Goal: Navigation & Orientation: Find specific page/section

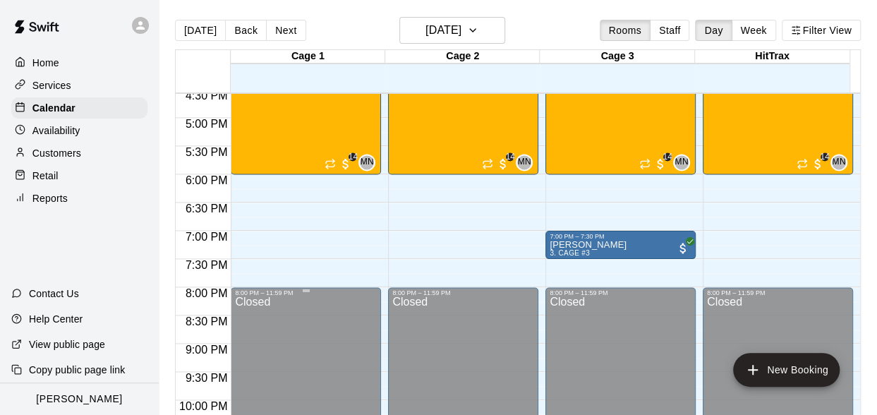
scroll to position [979, 0]
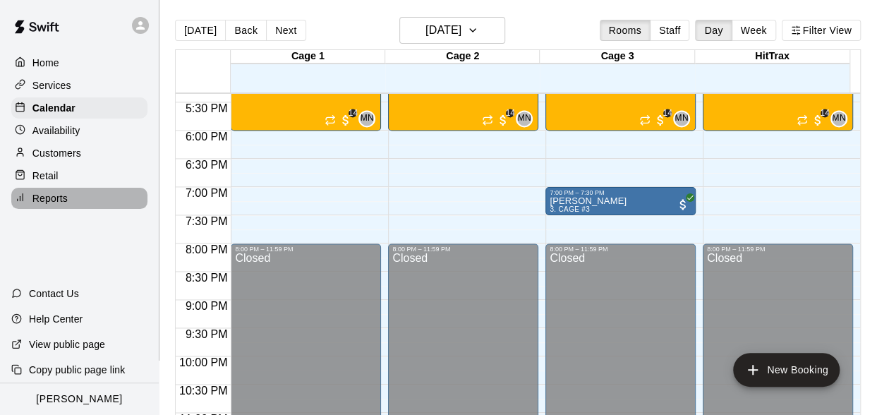
click at [56, 202] on p "Reports" at bounding box center [49, 198] width 35 height 14
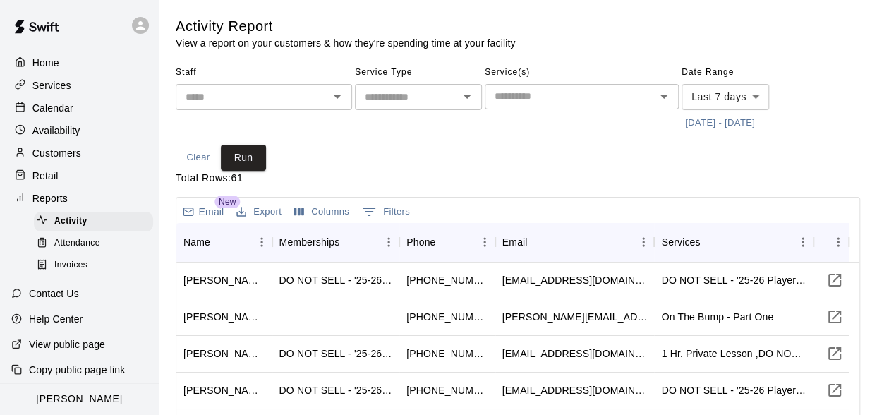
click at [55, 67] on p "Home" at bounding box center [45, 63] width 27 height 14
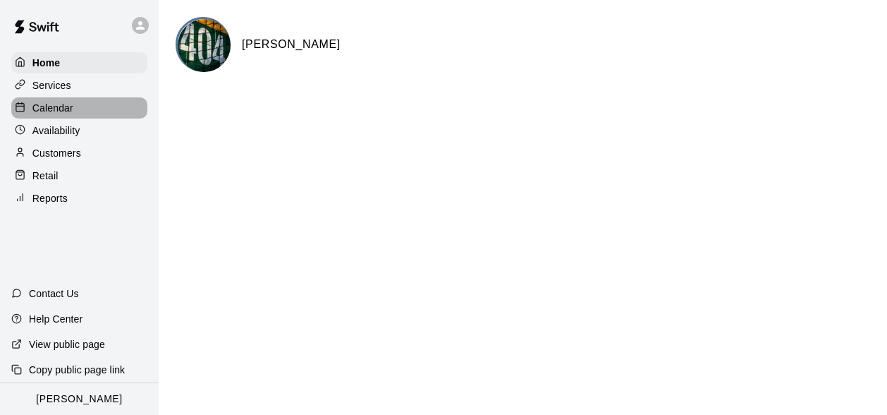
click at [57, 115] on p "Calendar" at bounding box center [52, 108] width 41 height 14
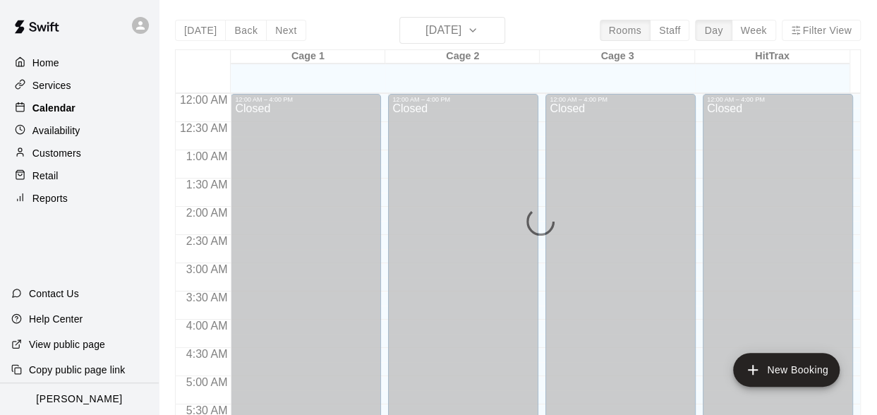
scroll to position [705, 0]
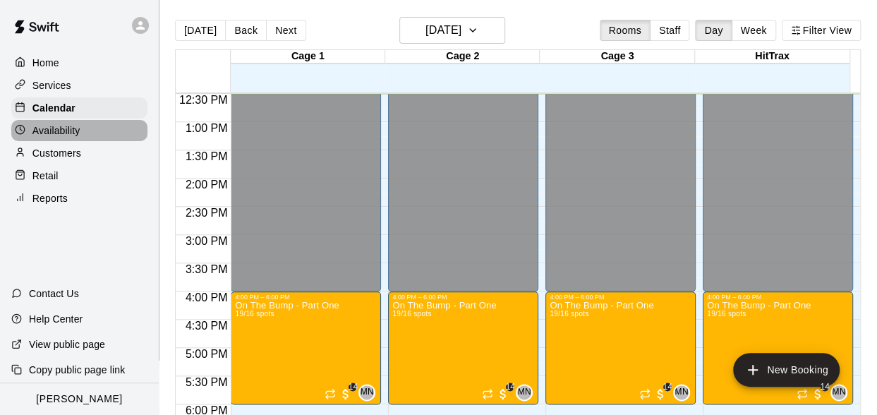
click at [57, 138] on p "Availability" at bounding box center [56, 130] width 48 height 14
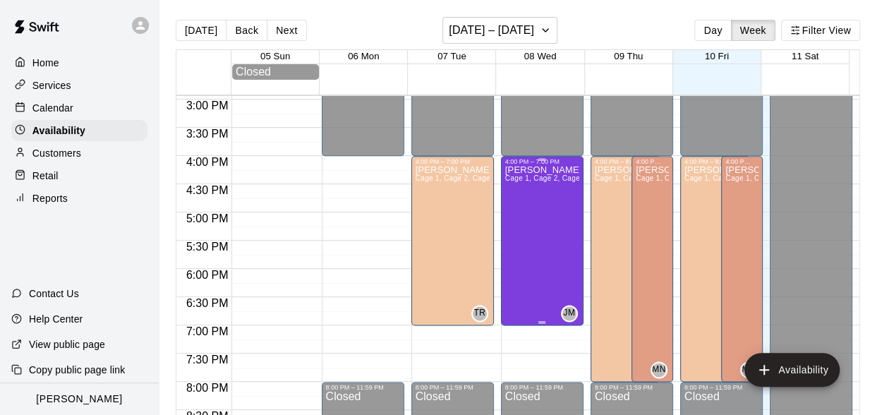
scroll to position [776, 0]
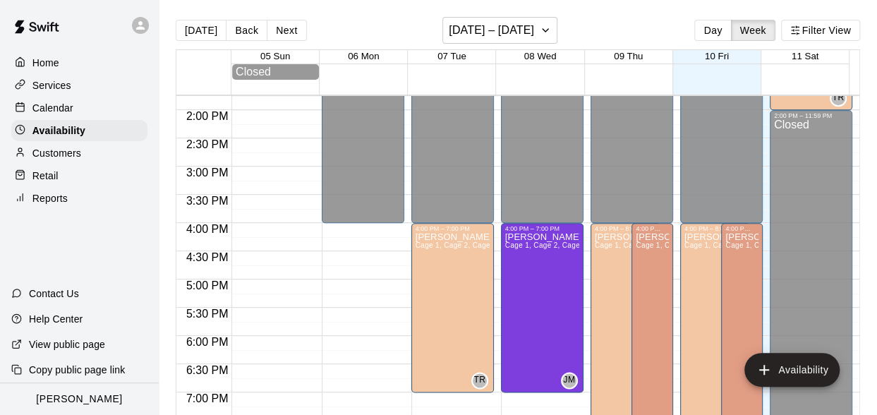
click at [47, 106] on p "Calendar" at bounding box center [52, 108] width 41 height 14
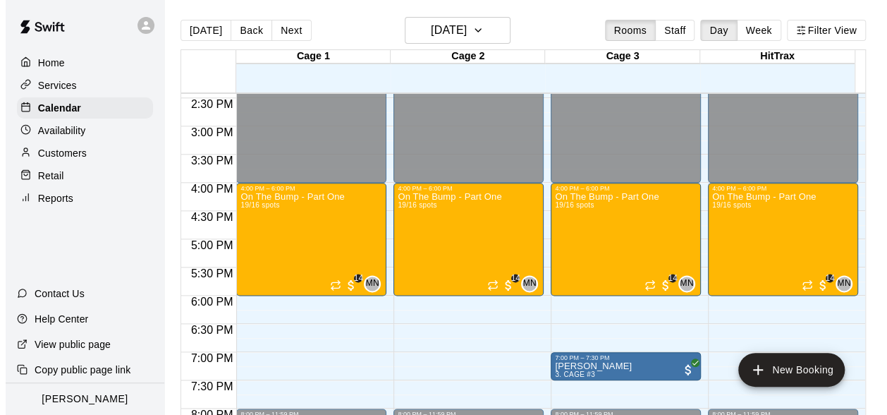
scroll to position [846, 0]
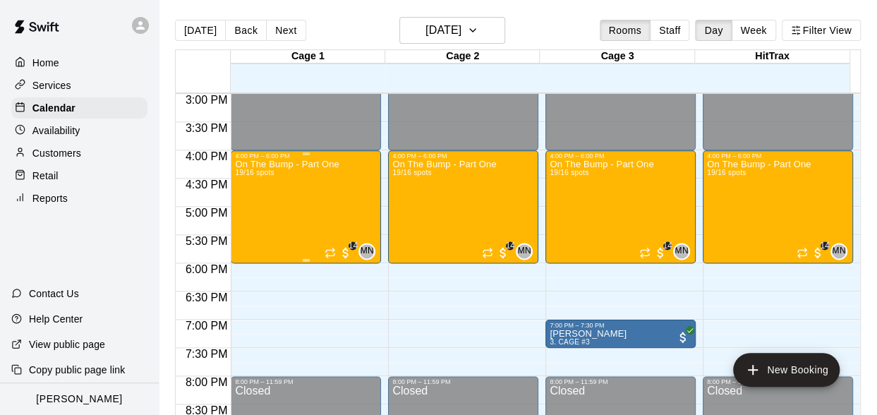
click at [315, 216] on div "On The Bump - Part One 19/16 spots" at bounding box center [287, 366] width 104 height 415
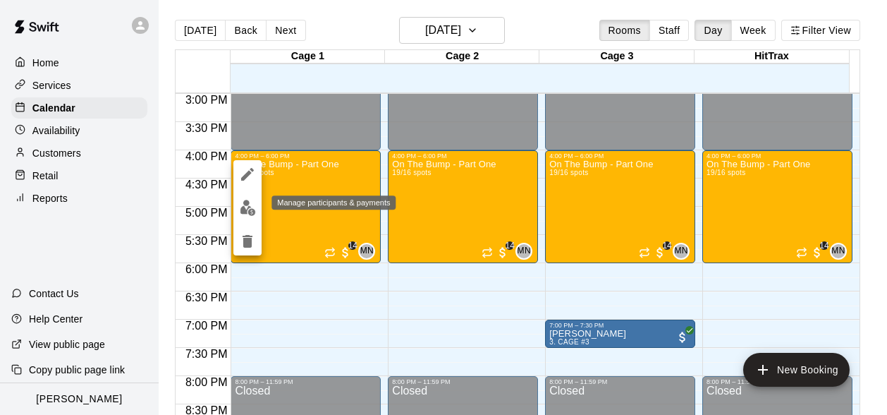
click at [247, 208] on img "edit" at bounding box center [248, 208] width 16 height 16
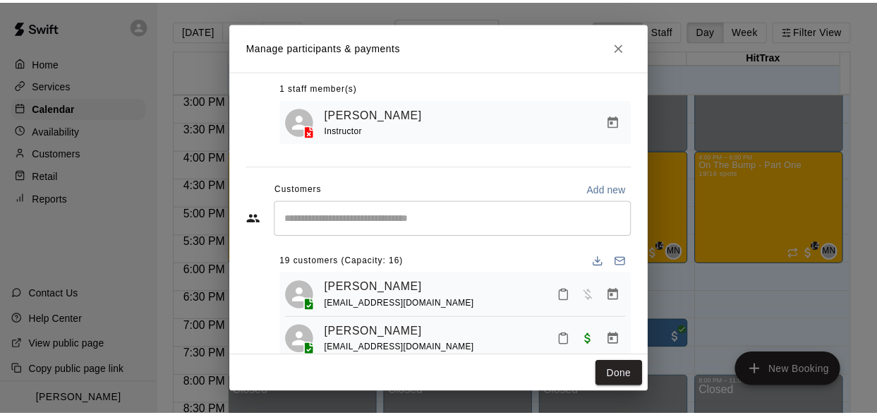
scroll to position [127, 0]
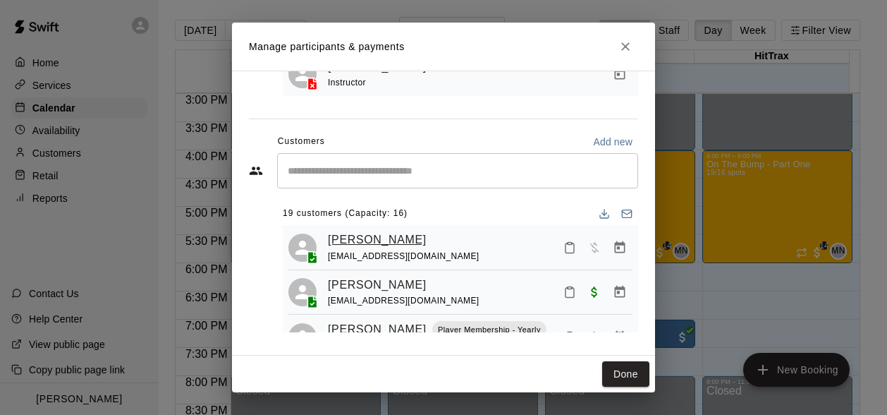
click at [358, 243] on link "[PERSON_NAME]" at bounding box center [377, 240] width 99 height 18
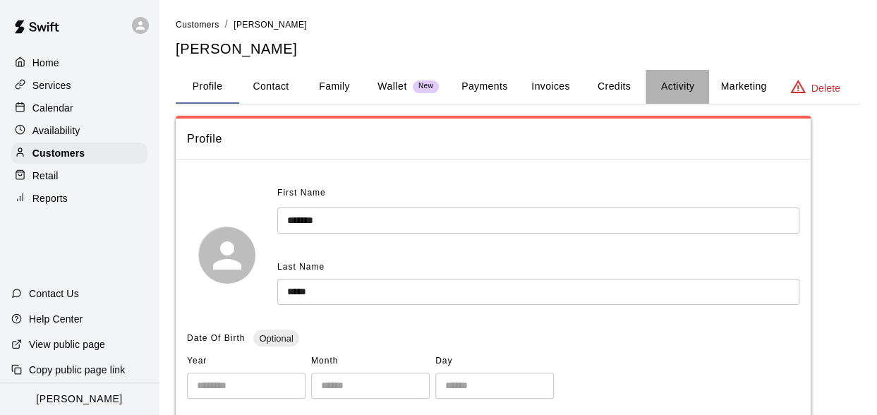
click at [678, 90] on button "Activity" at bounding box center [676, 87] width 63 height 34
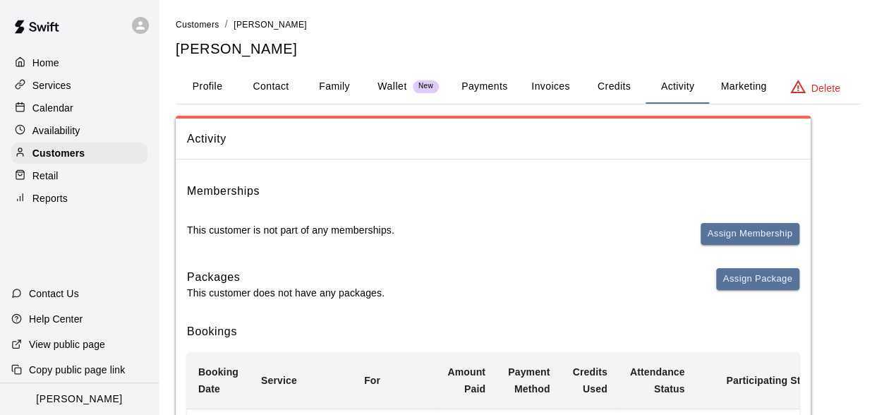
click at [283, 90] on button "Contact" at bounding box center [270, 87] width 63 height 34
select select "**"
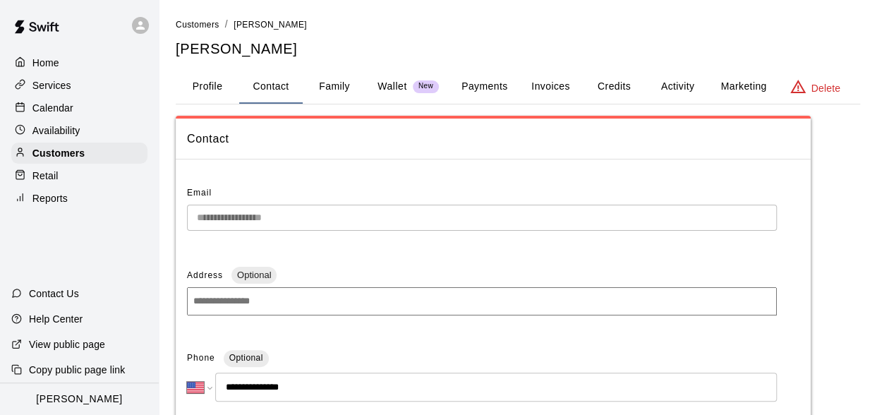
click at [205, 88] on button "Profile" at bounding box center [207, 87] width 63 height 34
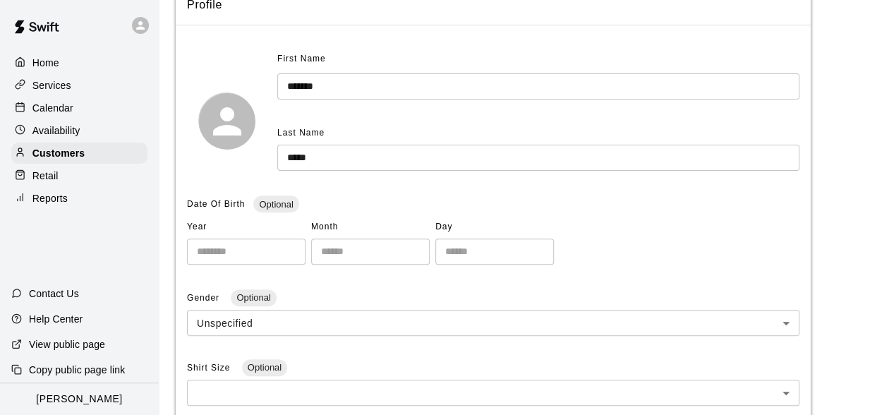
scroll to position [30, 0]
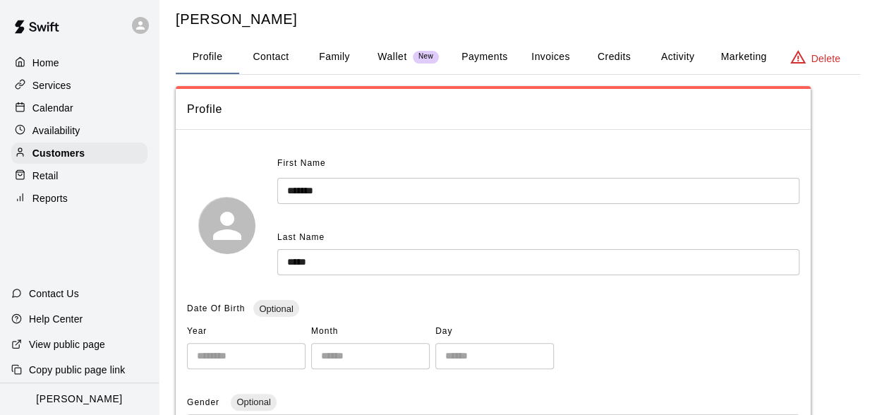
click at [337, 56] on button "Family" at bounding box center [334, 57] width 63 height 34
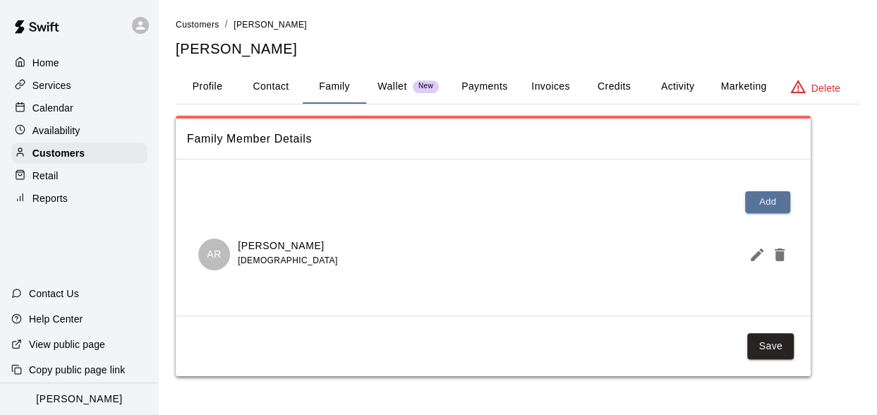
scroll to position [0, 0]
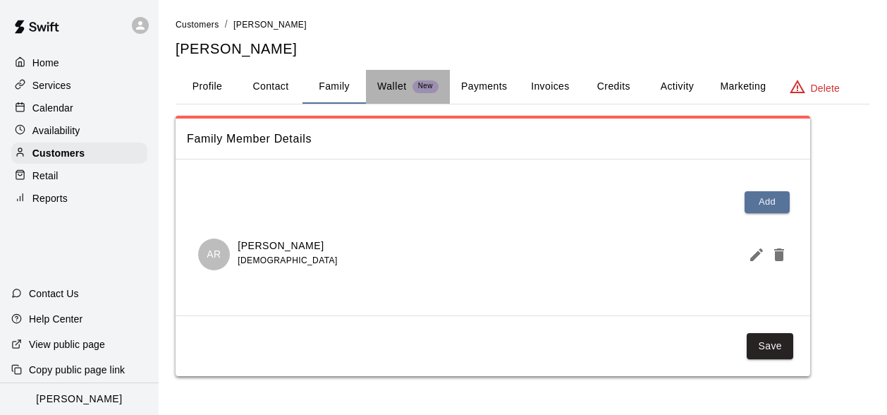
click at [401, 89] on p "Wallet" at bounding box center [392, 86] width 30 height 15
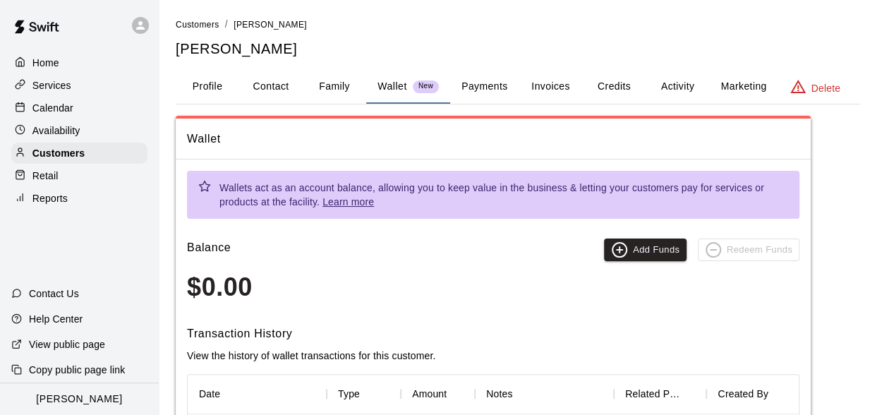
click at [470, 88] on button "Payments" at bounding box center [484, 87] width 68 height 34
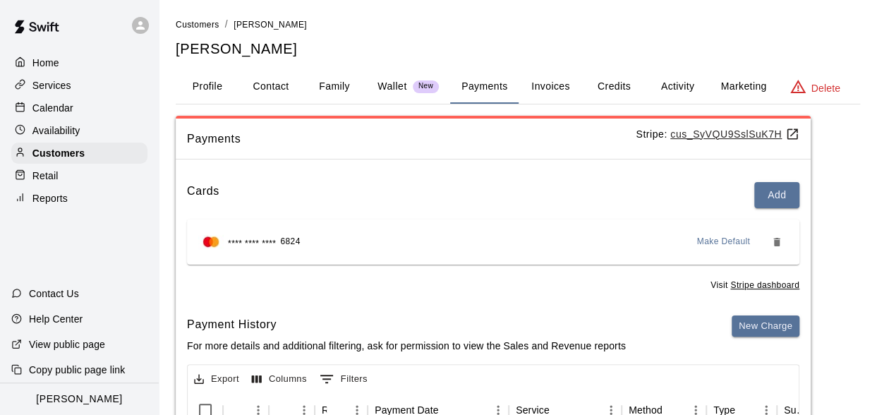
click at [559, 80] on button "Invoices" at bounding box center [549, 87] width 63 height 34
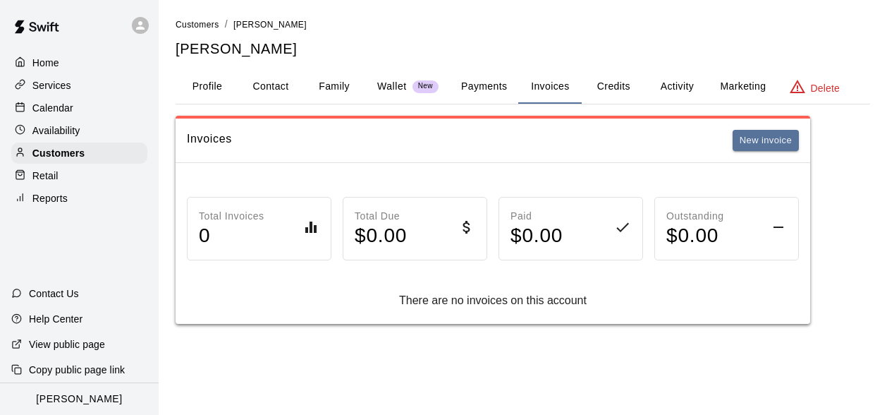
click at [618, 88] on button "Credits" at bounding box center [613, 87] width 63 height 34
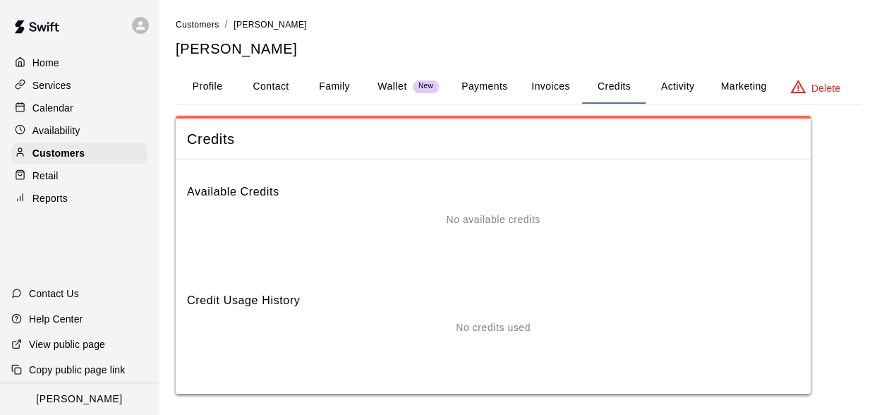
click at [200, 87] on button "Profile" at bounding box center [207, 87] width 63 height 34
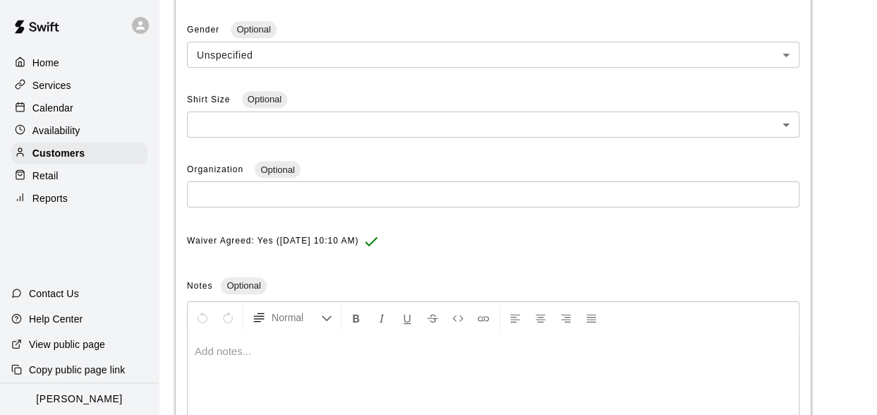
scroll to position [423, 0]
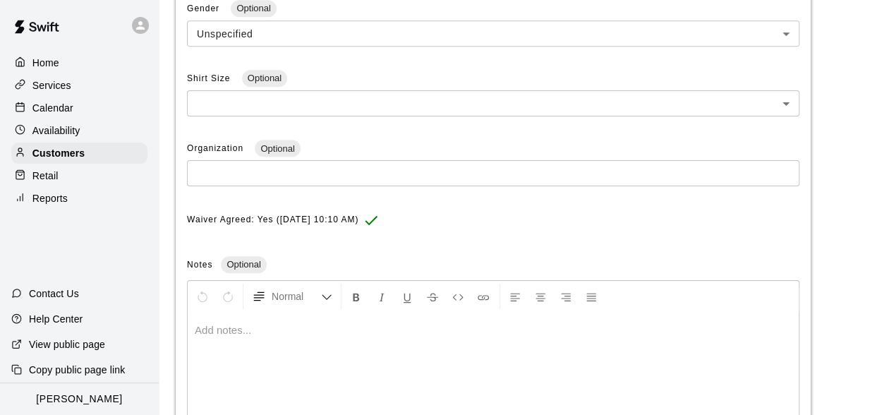
click at [267, 224] on span "Waiver Agreed: Yes ([DATE] 10:10 AM)" at bounding box center [272, 220] width 171 height 23
click at [48, 109] on p "Calendar" at bounding box center [52, 108] width 41 height 14
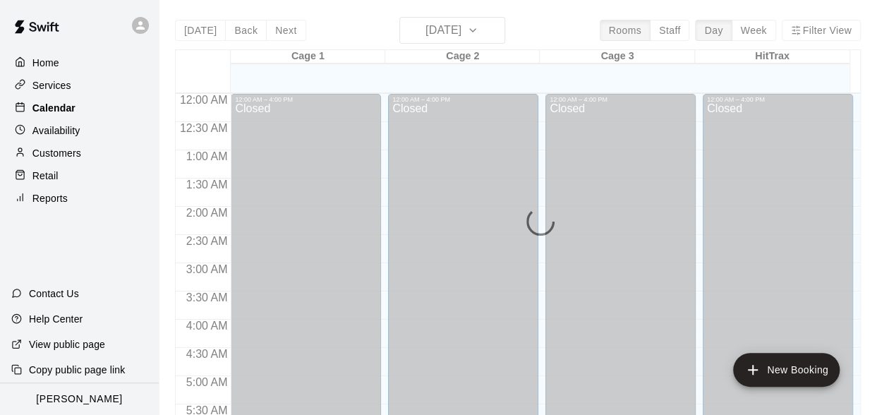
scroll to position [707, 0]
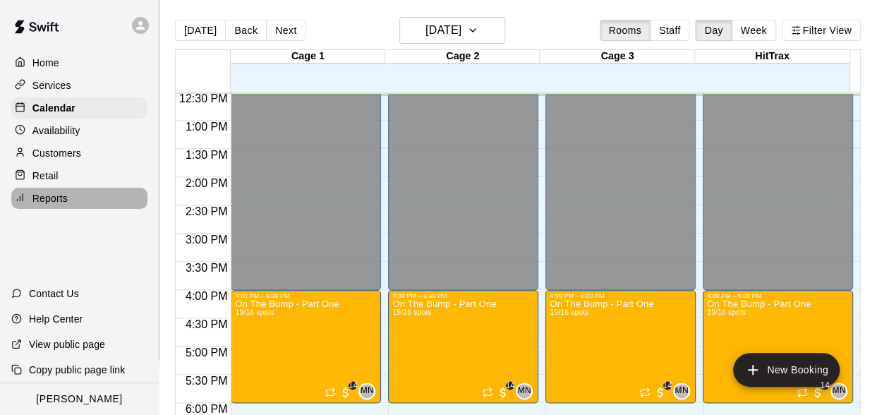
click at [54, 198] on p "Reports" at bounding box center [49, 198] width 35 height 14
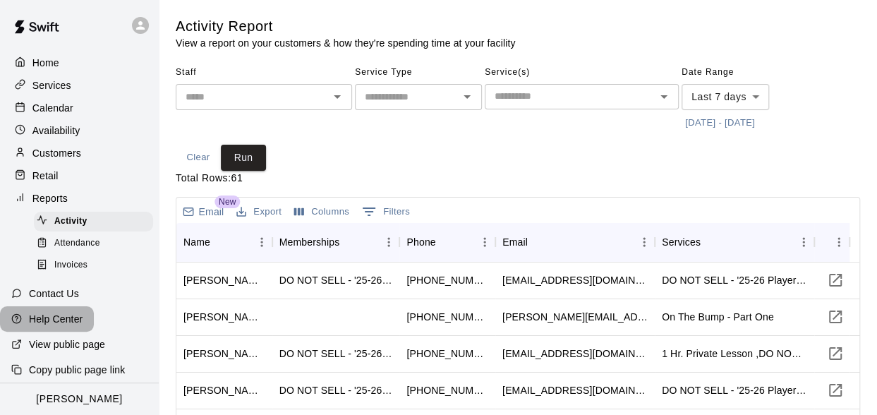
click at [56, 326] on p "Help Center" at bounding box center [56, 319] width 54 height 14
click at [49, 64] on p "Home" at bounding box center [45, 63] width 27 height 14
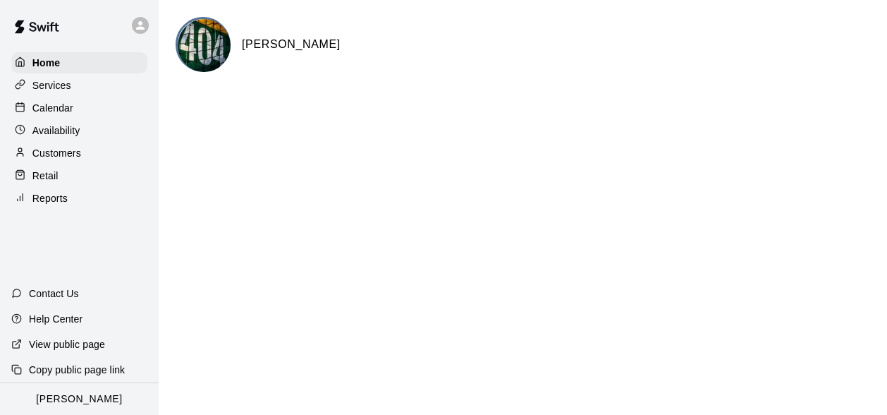
click at [143, 30] on icon at bounding box center [140, 25] width 13 height 13
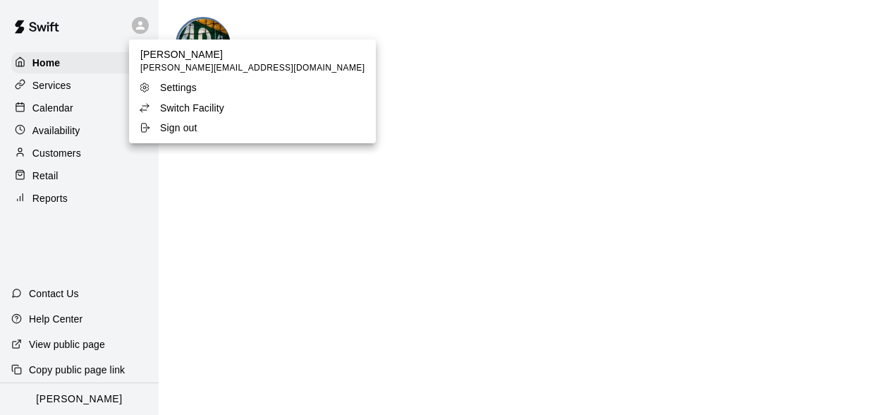
click at [170, 84] on p "Settings" at bounding box center [178, 87] width 37 height 14
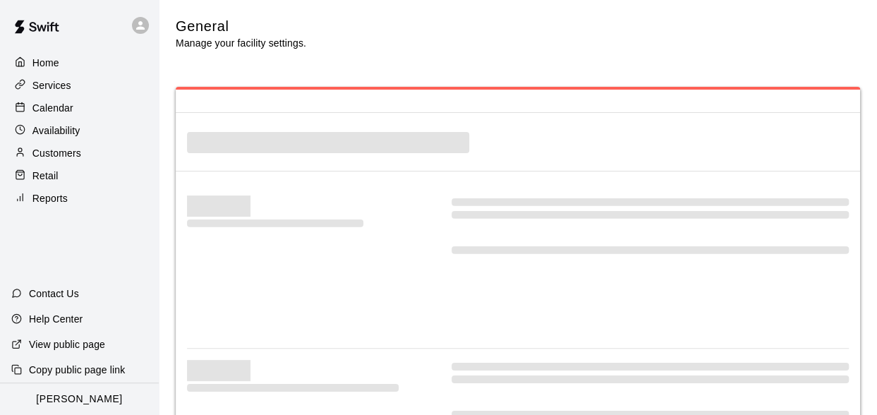
select select "**"
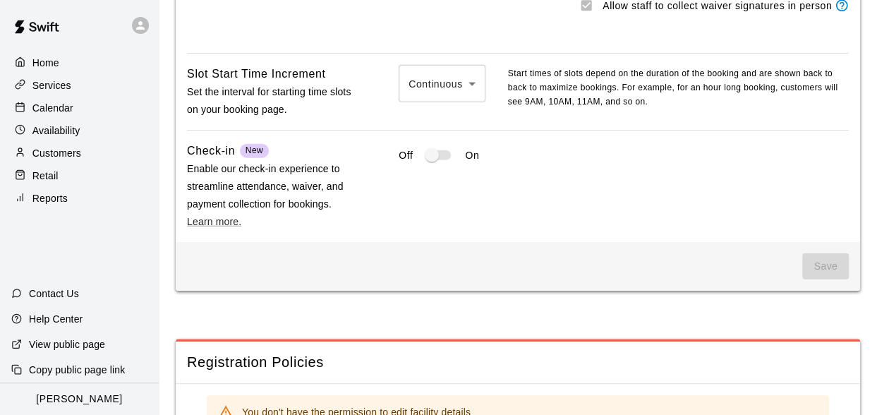
scroll to position [1379, 0]
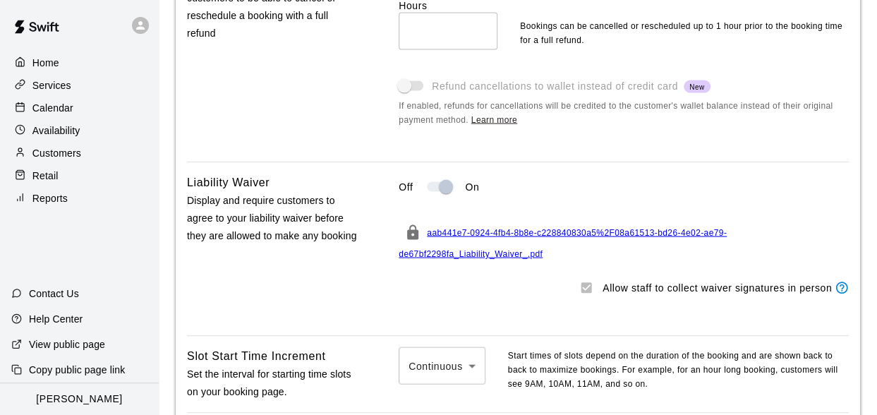
click at [468, 242] on span "aab441e7-0924-4fb4-8b8e-c228840830a5%2F08a61513-bd26-4e02-ae79-de67bf2298fa_Lia…" at bounding box center [562, 243] width 328 height 31
click at [53, 105] on p "Calendar" at bounding box center [52, 108] width 41 height 14
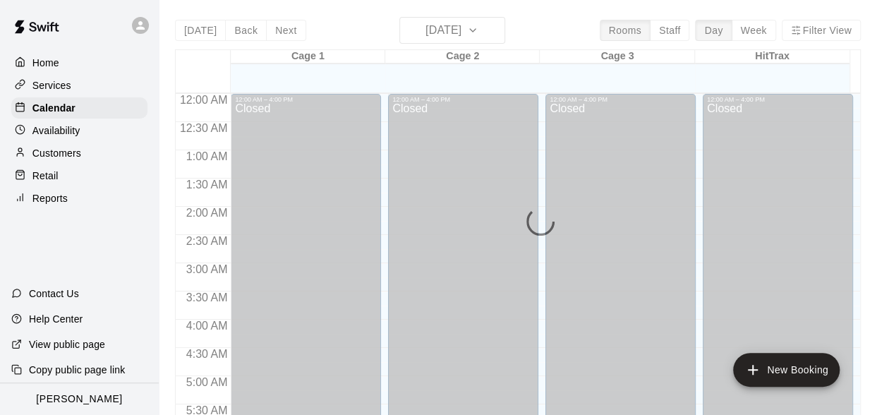
scroll to position [710, 0]
